Goal: Task Accomplishment & Management: Use online tool/utility

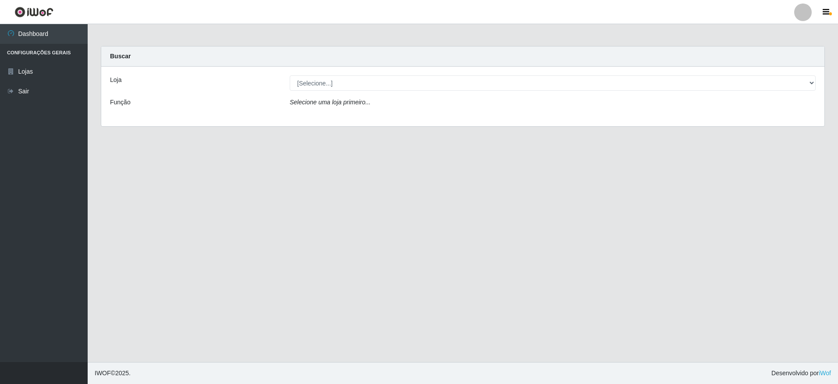
click at [410, 75] on div "Loja [Selecione...] Extrabom - Loja 05 [GEOGRAPHIC_DATA] Função Selecione uma l…" at bounding box center [462, 97] width 723 height 60
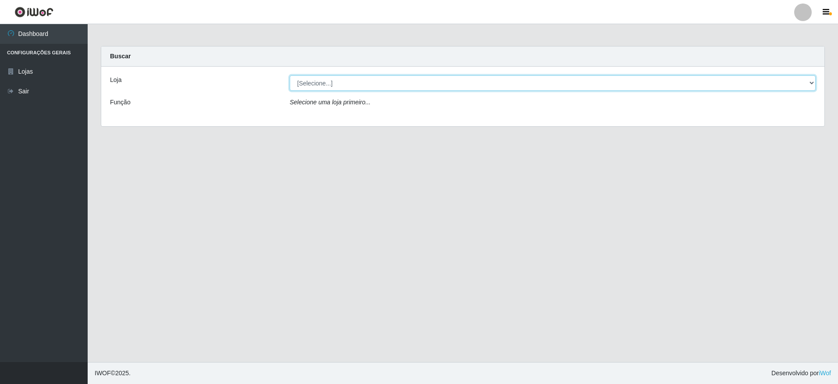
click at [406, 84] on select "[Selecione...] Extrabom - Loja 05 [GEOGRAPHIC_DATA]" at bounding box center [553, 82] width 526 height 15
select select "494"
click at [290, 75] on select "[Selecione...] Extrabom - Loja 05 [GEOGRAPHIC_DATA]" at bounding box center [553, 82] width 526 height 15
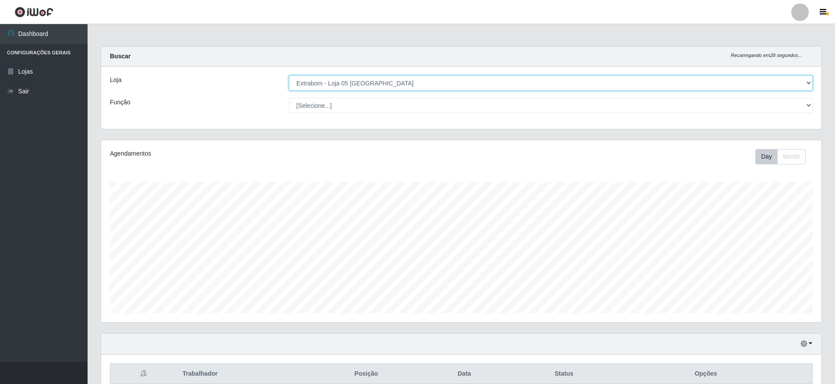
scroll to position [263, 0]
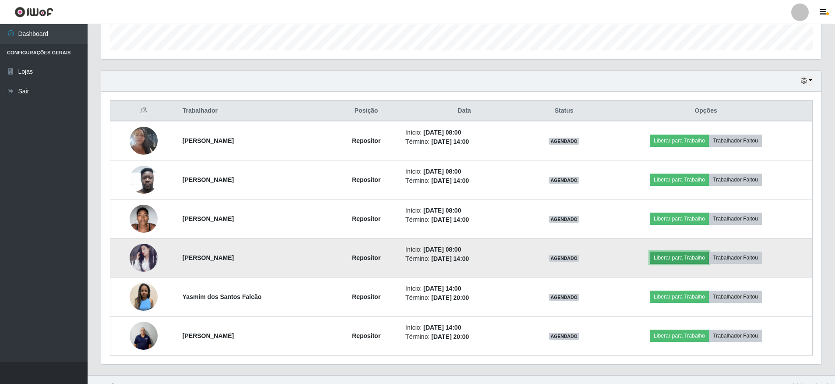
click at [698, 258] on button "Liberar para Trabalho" at bounding box center [679, 257] width 59 height 12
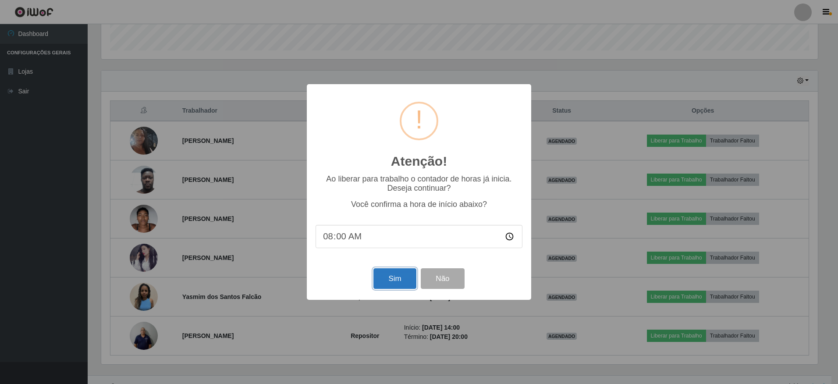
click at [402, 280] on button "Sim" at bounding box center [394, 278] width 42 height 21
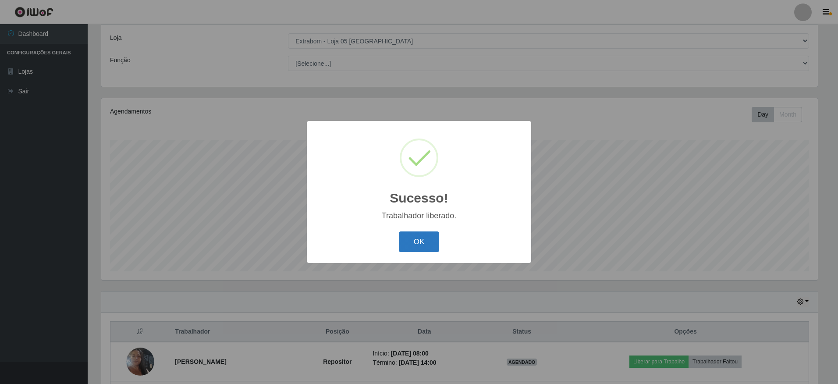
click at [428, 243] on button "OK" at bounding box center [419, 241] width 41 height 21
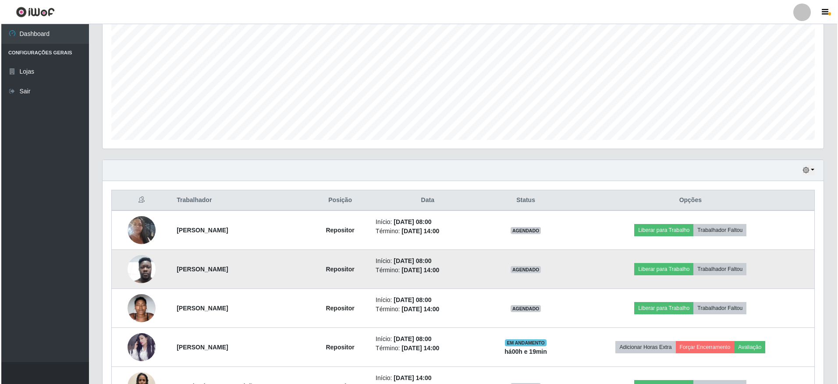
scroll to position [261, 0]
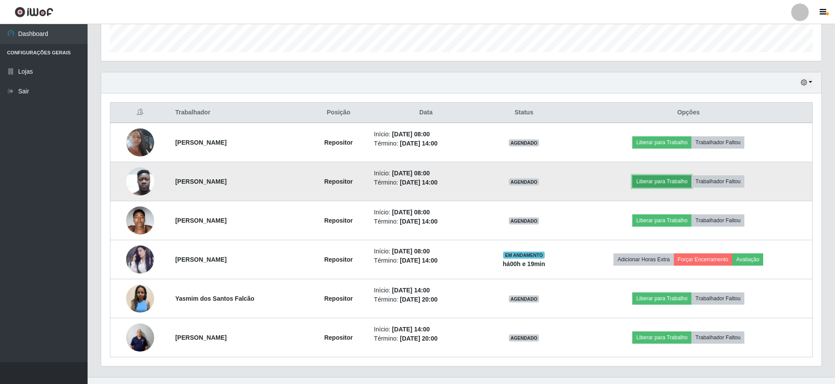
click at [671, 184] on button "Liberar para Trabalho" at bounding box center [662, 181] width 59 height 12
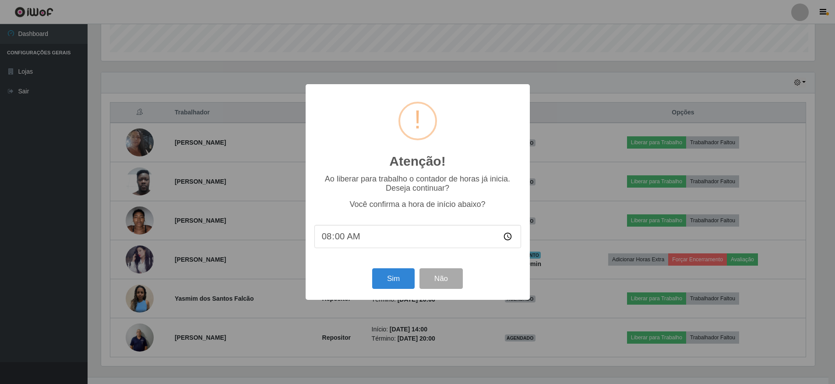
scroll to position [182, 716]
click at [386, 283] on button "Sim" at bounding box center [394, 278] width 42 height 21
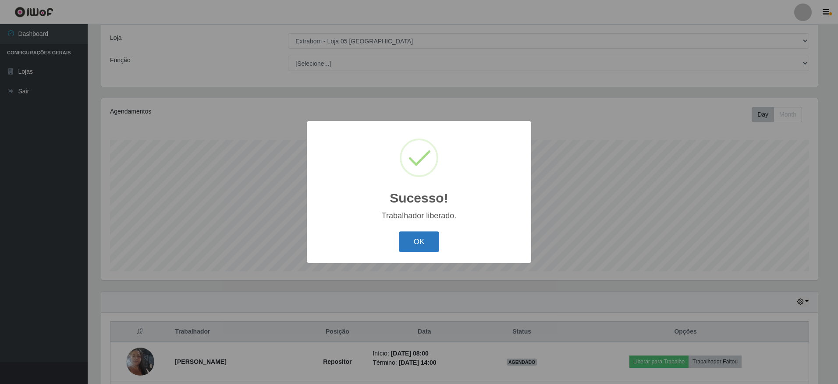
click at [414, 239] on button "OK" at bounding box center [419, 241] width 41 height 21
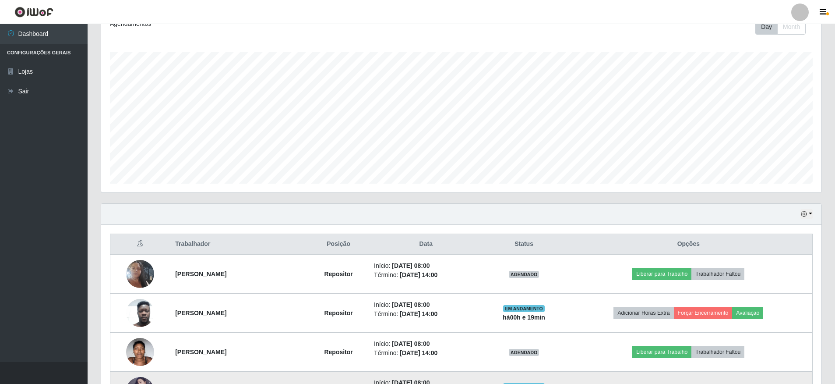
scroll to position [173, 0]
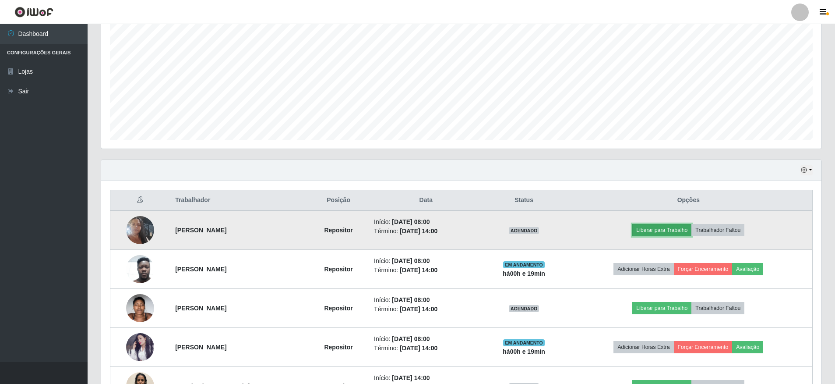
click at [676, 234] on button "Liberar para Trabalho" at bounding box center [662, 230] width 59 height 12
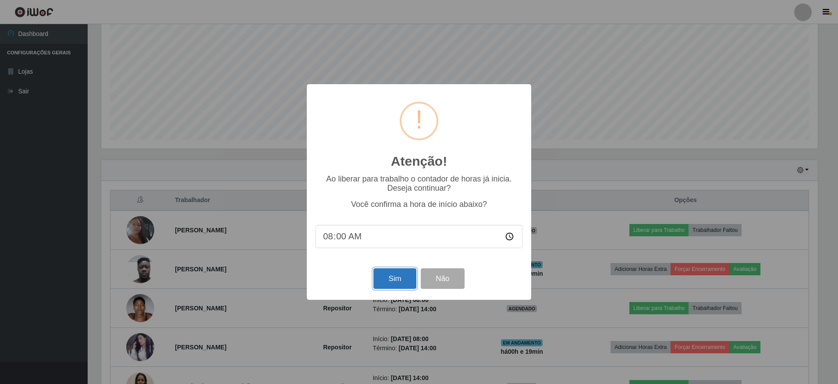
click at [405, 281] on button "Sim" at bounding box center [394, 278] width 42 height 21
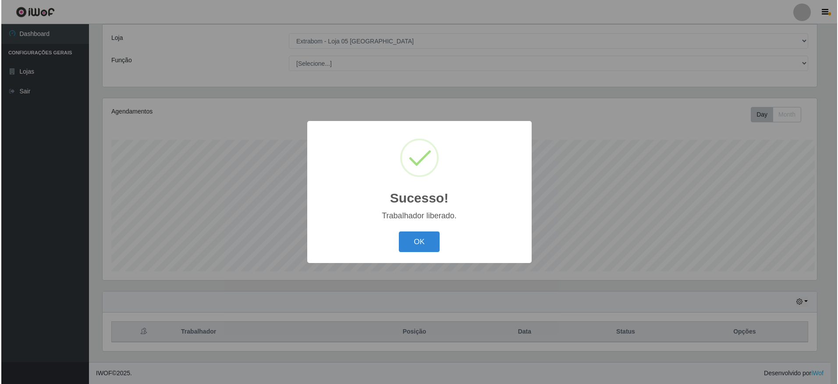
scroll to position [0, 0]
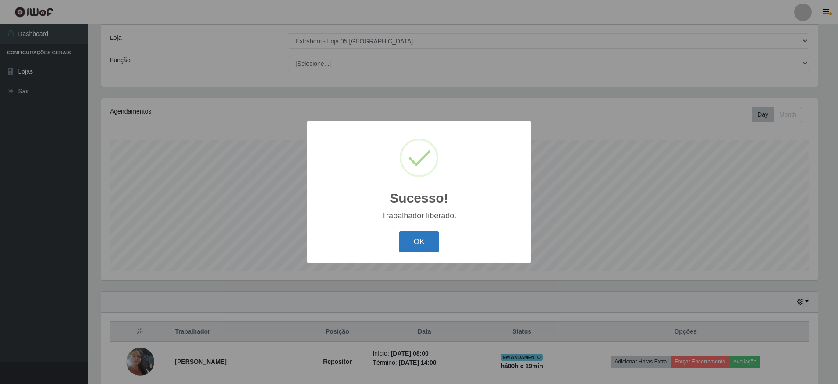
click at [426, 248] on button "OK" at bounding box center [419, 241] width 41 height 21
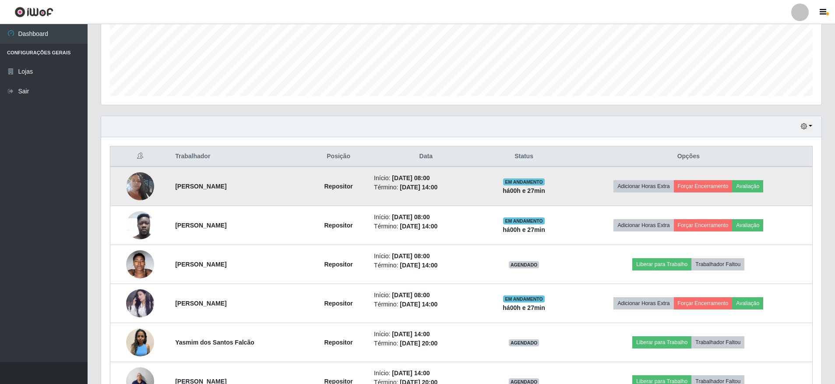
scroll to position [276, 0]
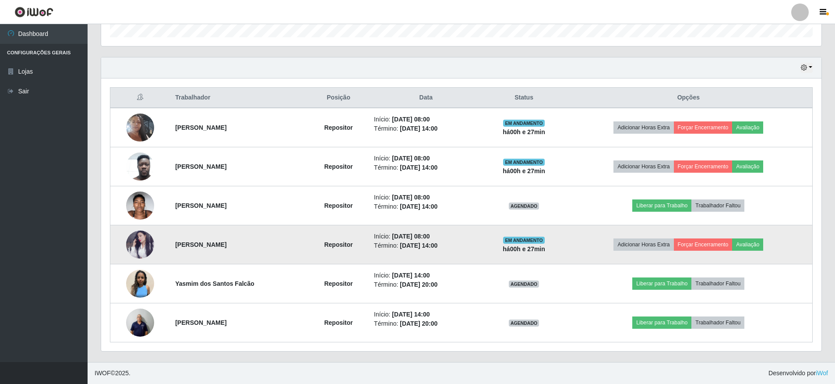
click at [134, 242] on img at bounding box center [140, 244] width 28 height 28
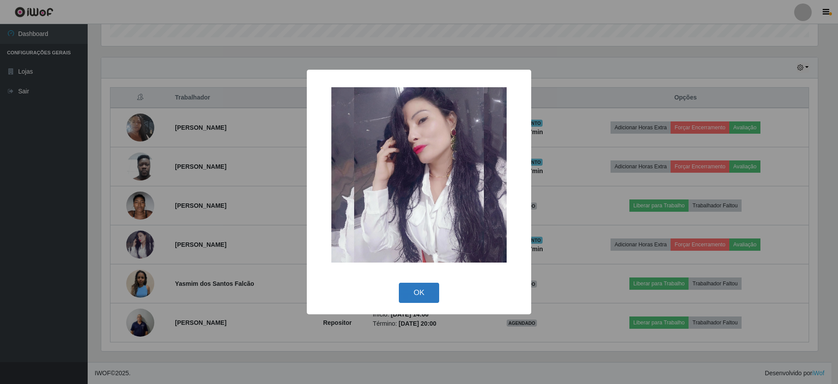
click at [418, 296] on button "OK" at bounding box center [419, 293] width 41 height 21
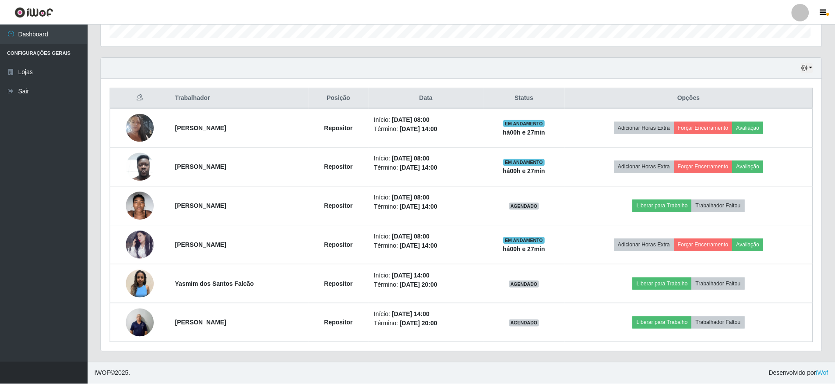
scroll to position [182, 721]
